Goal: Transaction & Acquisition: Purchase product/service

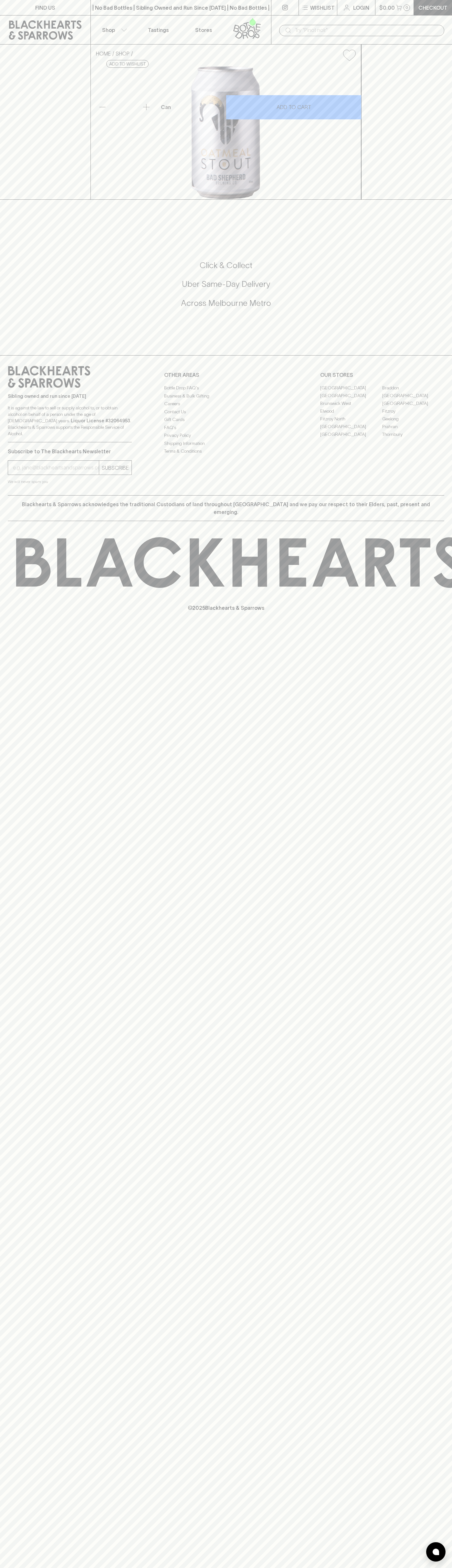
click at [274, 18] on div "​" at bounding box center [361, 30] width 181 height 29
click at [448, 200] on div "HOME SHOP Bad Shepherd Oatmeal Stout 330ml (can) $5.50 Add to wishlist 10% disc…" at bounding box center [226, 122] width 452 height 155
click at [305, 1567] on html "FIND US | No Bad Bottles | Sibling Owned and Run Since 2006 | No Bad Bottles | …" at bounding box center [226, 784] width 452 height 1568
click at [26, 348] on div "FIND US | No Bad Bottles | Sibling Owned and Run Since 2006 | No Bad Bottles | …" at bounding box center [226, 784] width 452 height 1568
